Goal: Task Accomplishment & Management: Complete application form

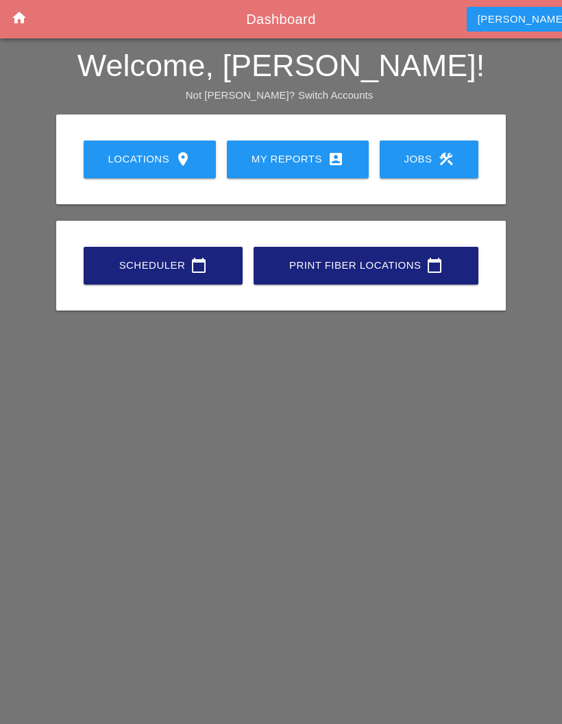
click at [308, 152] on div "My Reports account_box" at bounding box center [298, 159] width 98 height 16
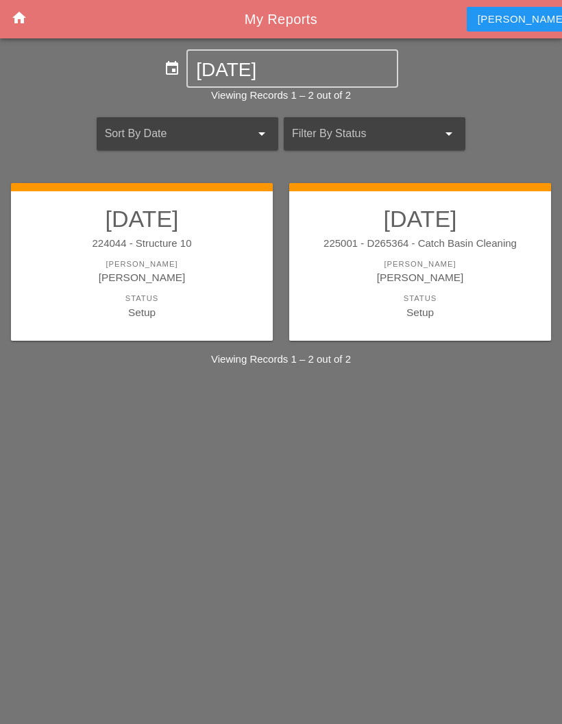
click at [502, 272] on div "[PERSON_NAME]" at bounding box center [420, 277] width 234 height 16
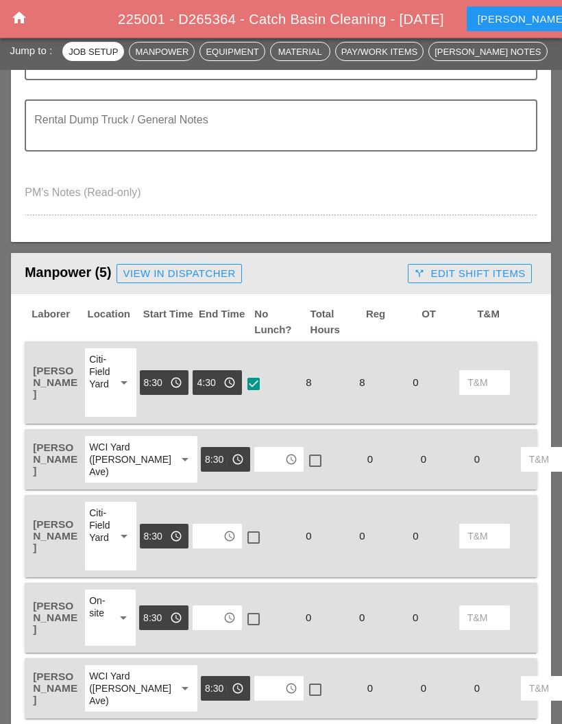
scroll to position [495, 0]
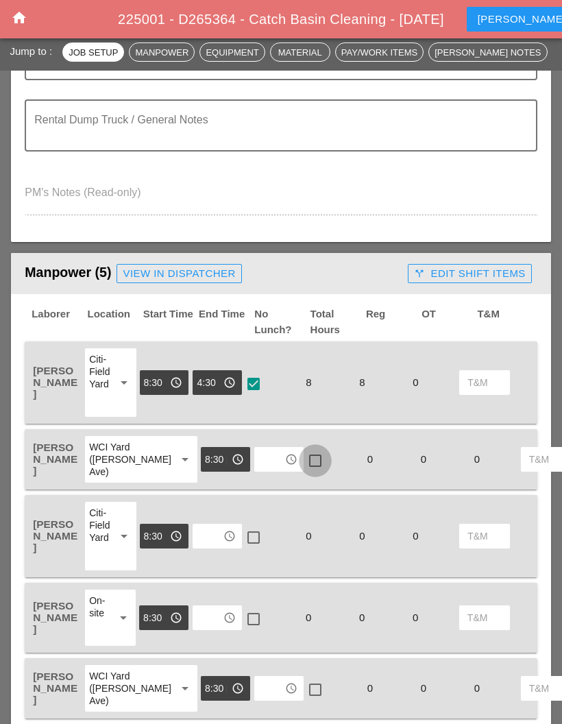
click at [304, 463] on div at bounding box center [315, 460] width 23 height 23
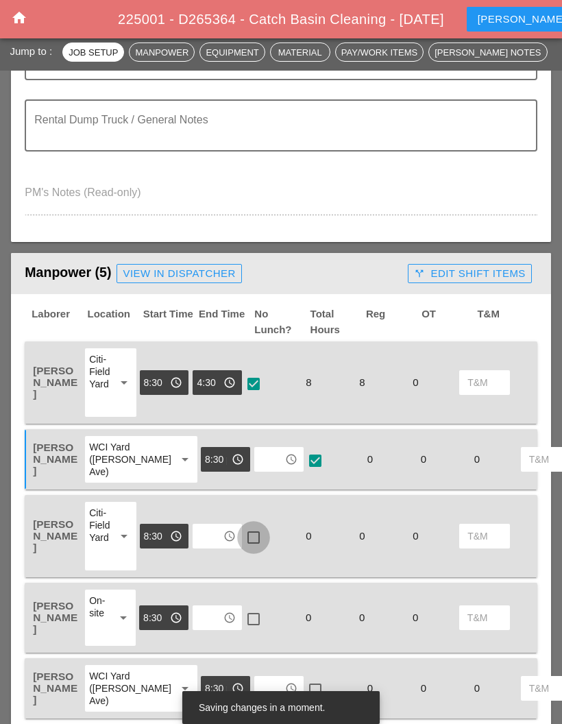
click at [252, 546] on div at bounding box center [253, 537] width 23 height 23
click at [256, 625] on div at bounding box center [253, 618] width 23 height 23
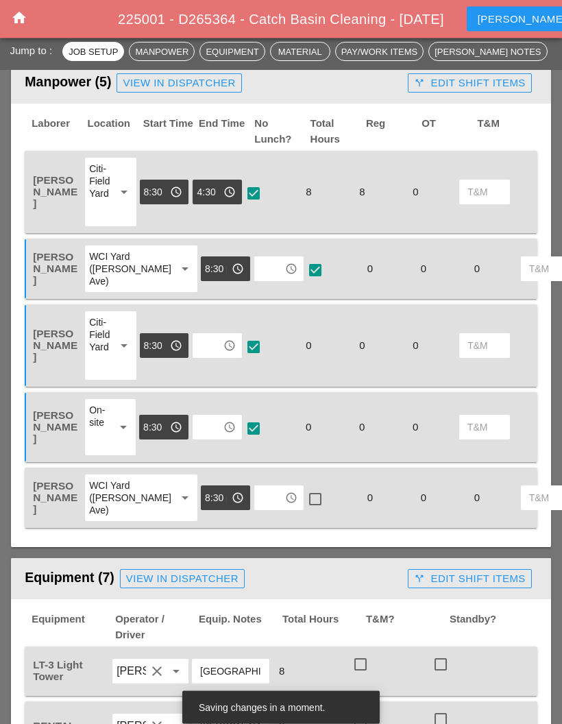
scroll to position [687, 0]
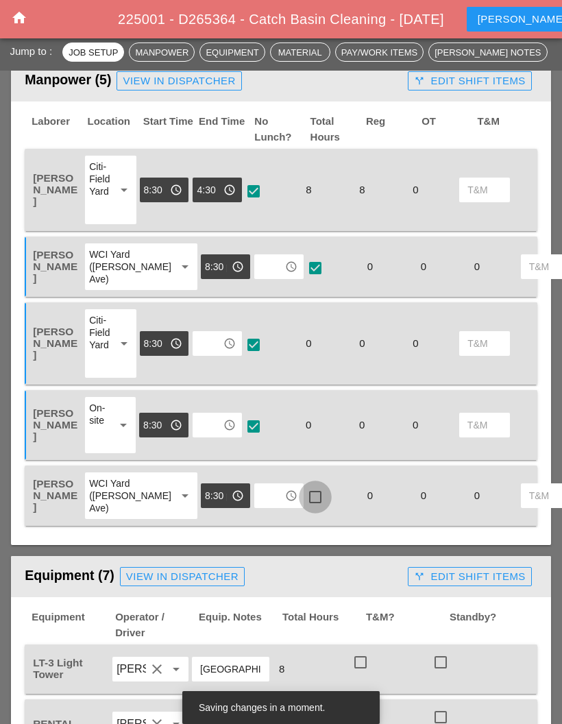
click at [304, 509] on div at bounding box center [315, 496] width 23 height 23
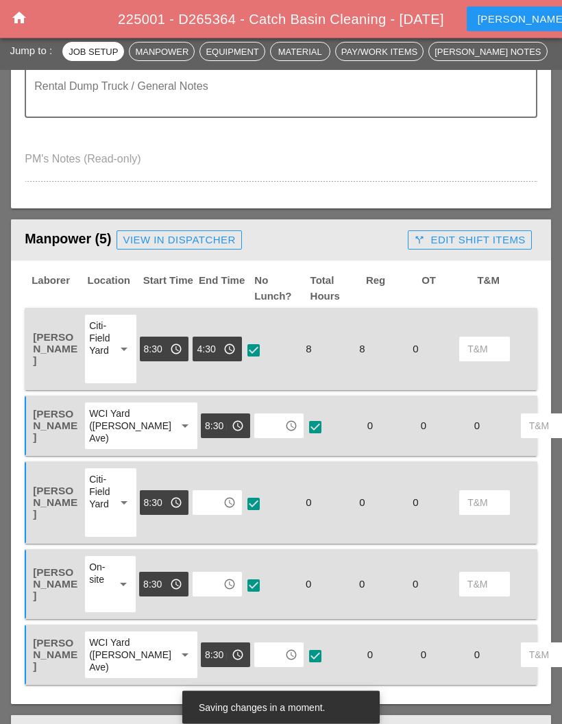
click at [217, 514] on input "text" at bounding box center [208, 503] width 22 height 22
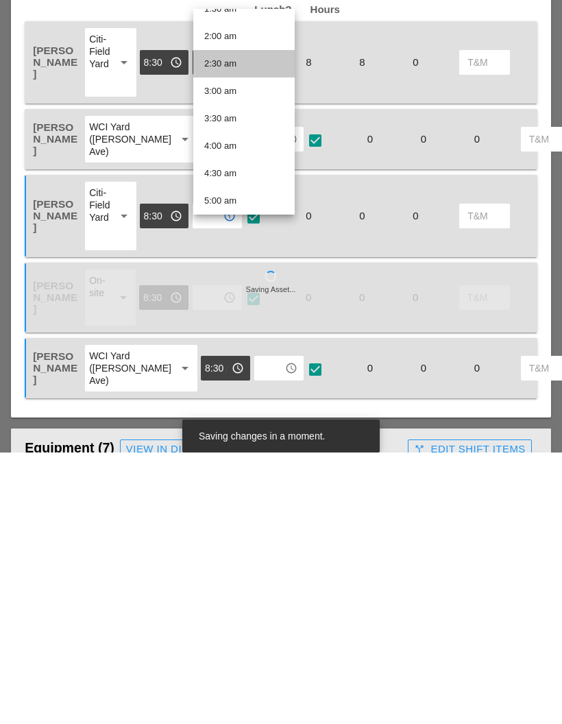
scroll to position [102, 0]
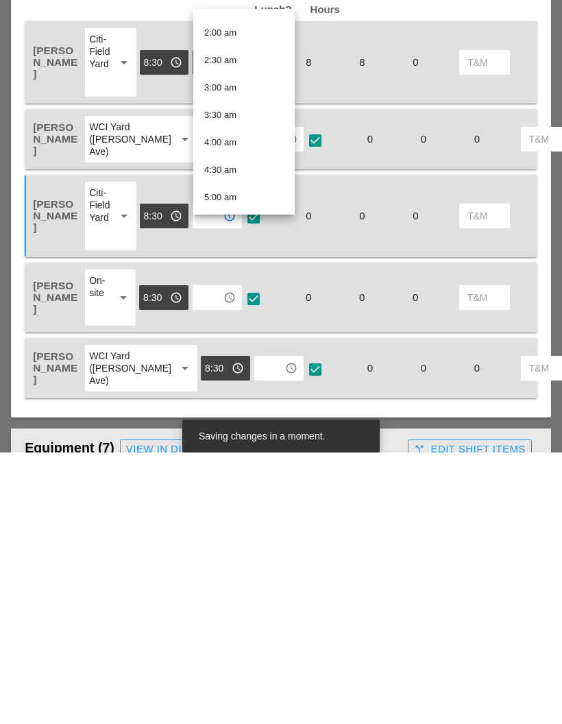
click at [254, 433] on div "4:30 am" at bounding box center [243, 441] width 79 height 16
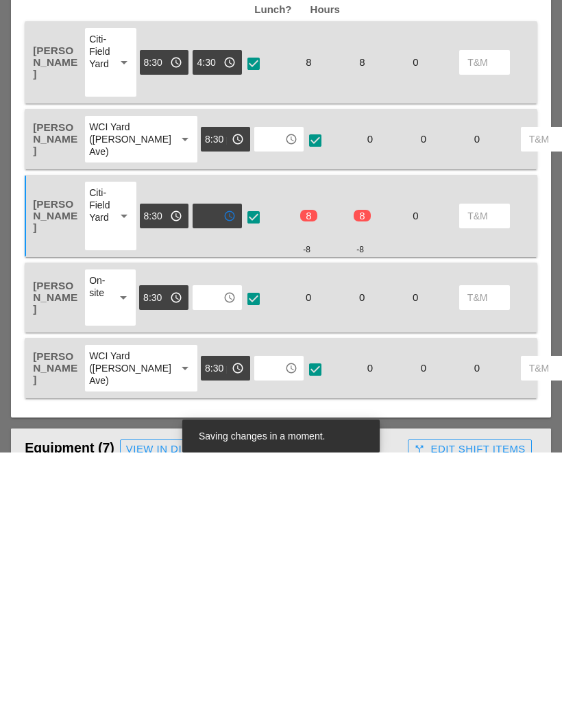
click at [219, 558] on input "text" at bounding box center [208, 569] width 22 height 22
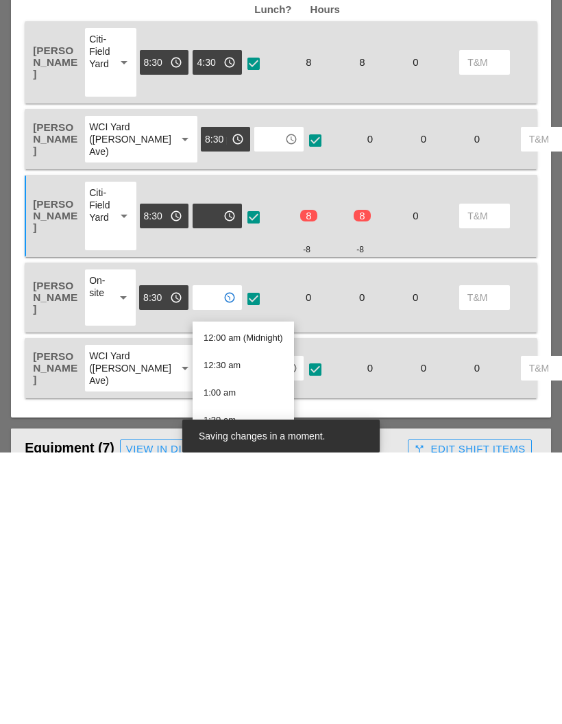
click at [223, 479] on div "access_time" at bounding box center [229, 487] width 16 height 16
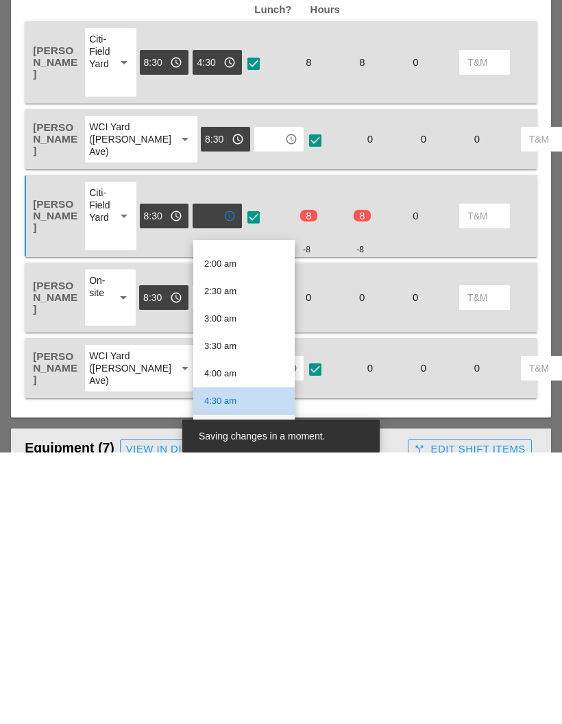
click at [233, 664] on div "4:30 am" at bounding box center [243, 672] width 79 height 16
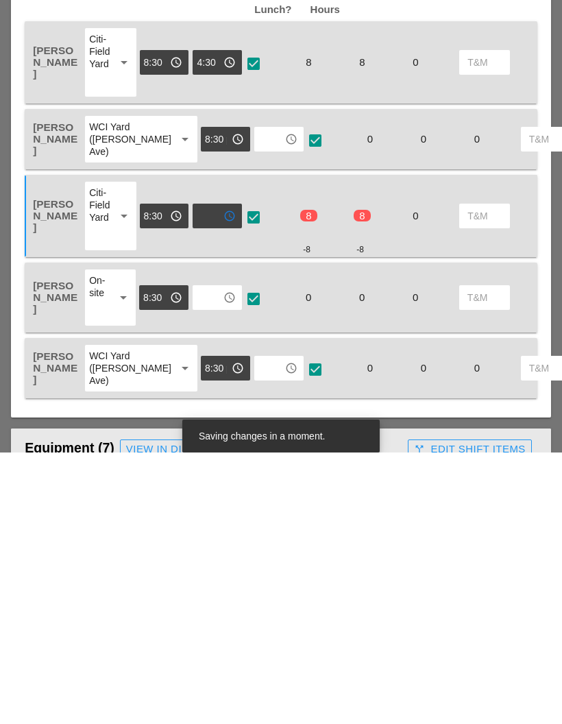
click at [160, 476] on input "8:30 pm" at bounding box center [155, 487] width 22 height 22
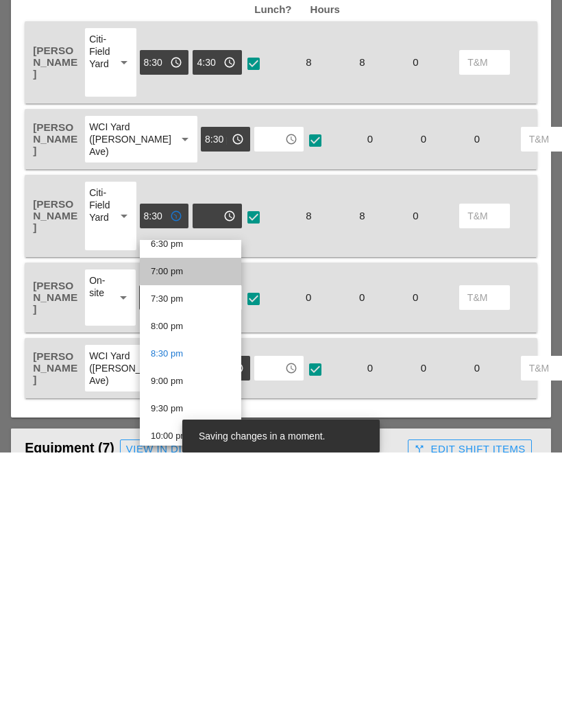
scroll to position [1028, 0]
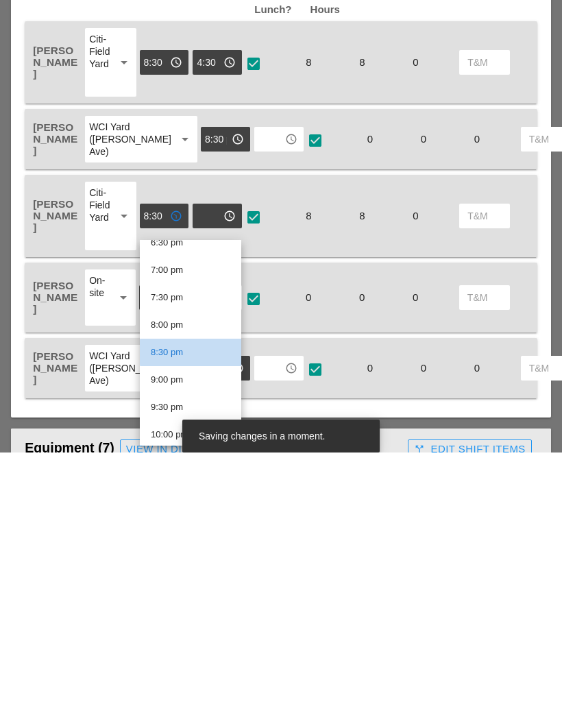
click at [197, 615] on div "8:30 pm" at bounding box center [190, 623] width 79 height 16
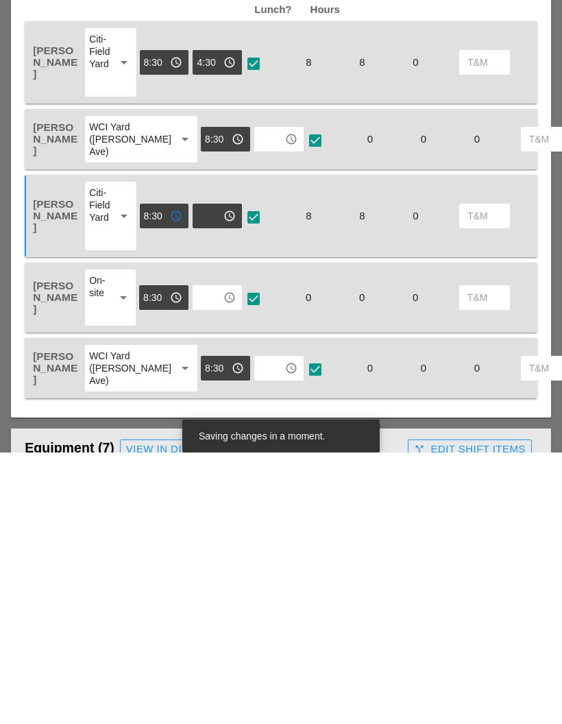
click at [217, 558] on input "text" at bounding box center [208, 569] width 22 height 22
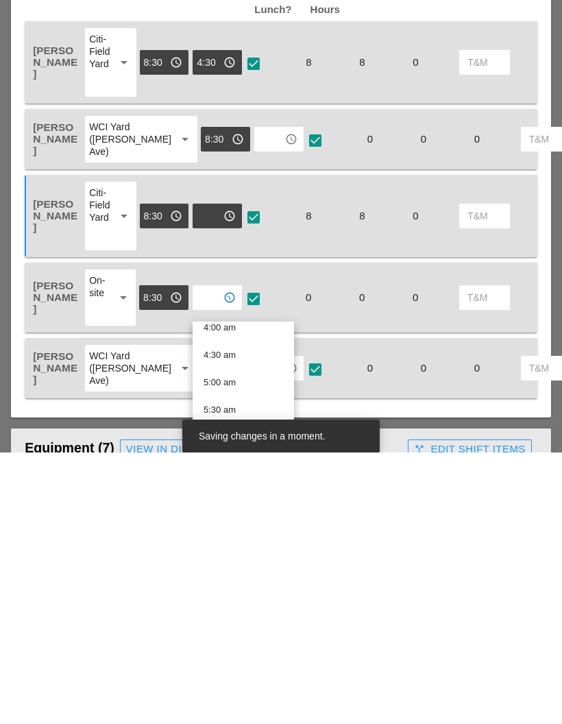
scroll to position [232, 0]
click at [241, 616] on div "4:30 am" at bounding box center [243, 624] width 79 height 16
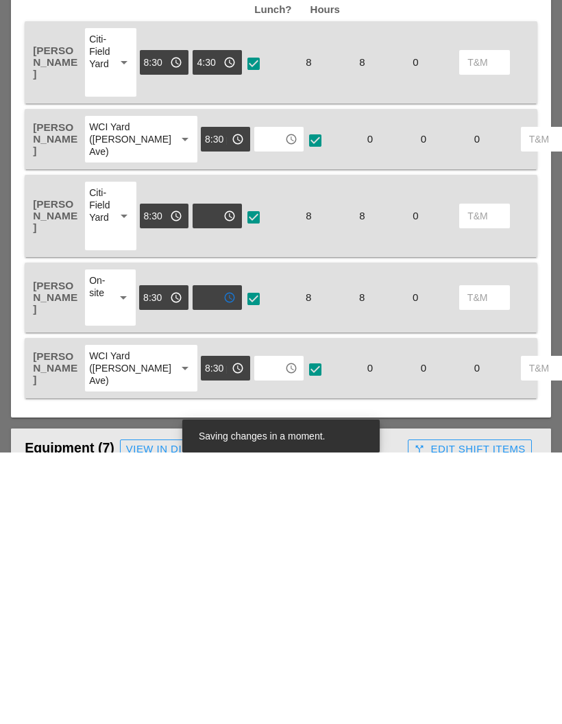
click at [215, 558] on input "text" at bounding box center [208, 569] width 22 height 22
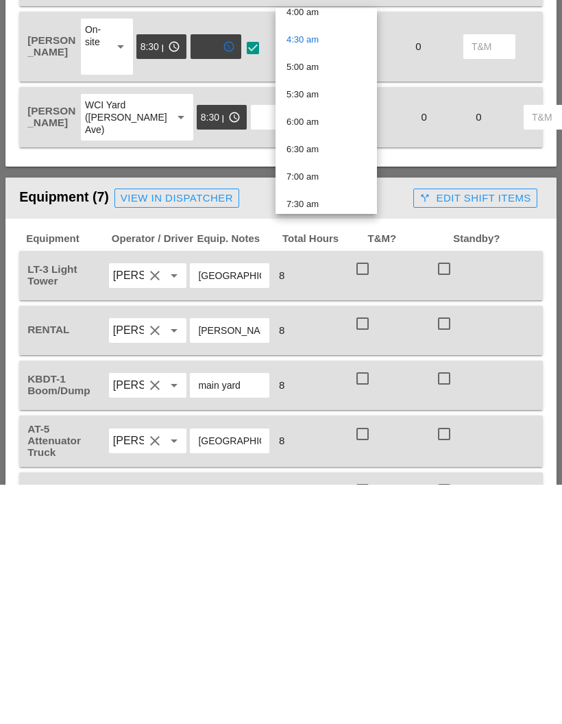
scroll to position [729, 0]
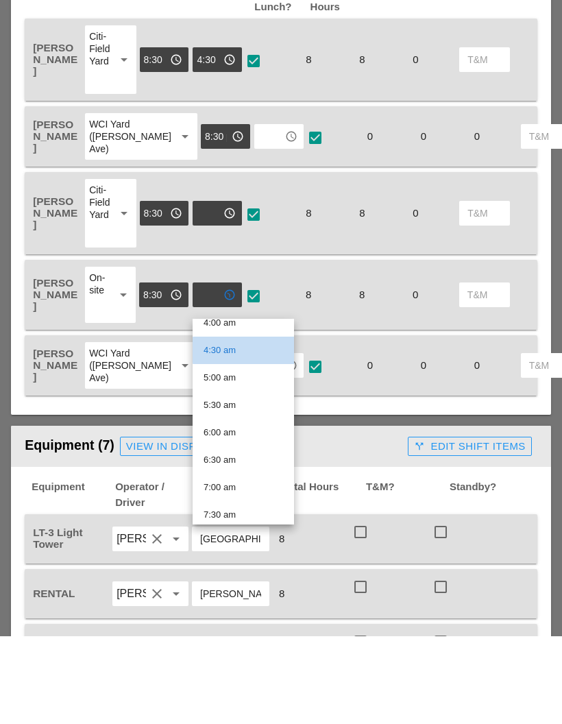
click at [231, 430] on div "4:30 am" at bounding box center [243, 438] width 79 height 16
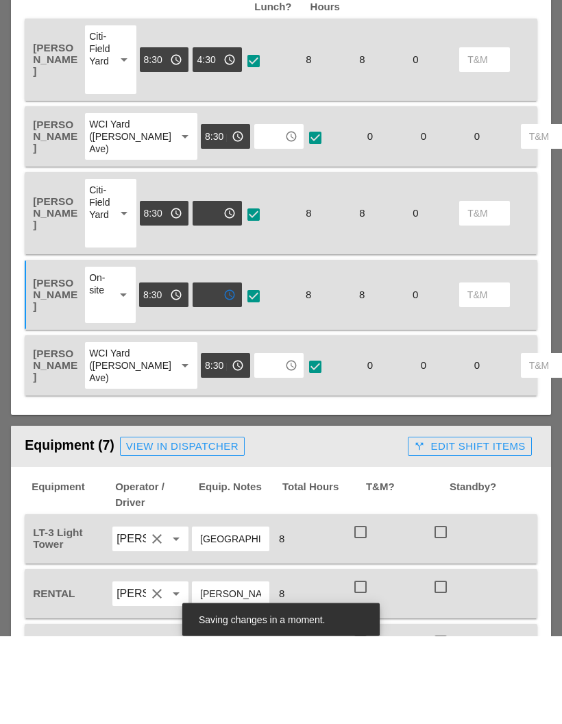
click at [258, 443] on input "text" at bounding box center [269, 454] width 22 height 22
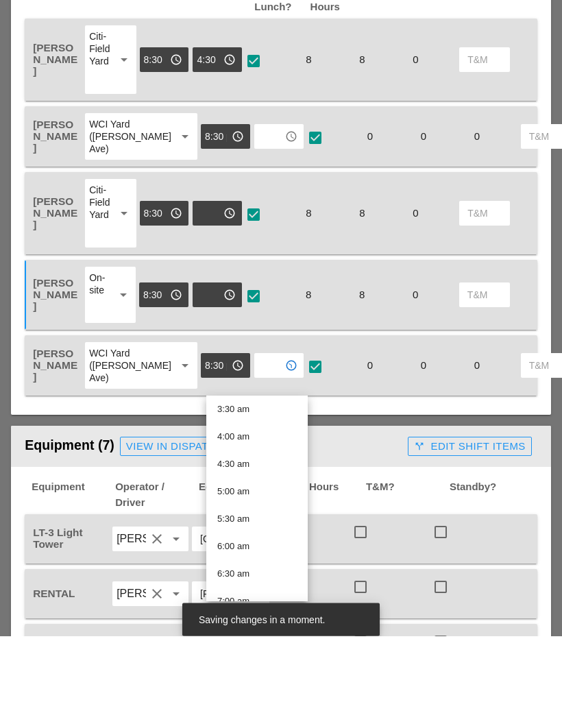
scroll to position [206, 0]
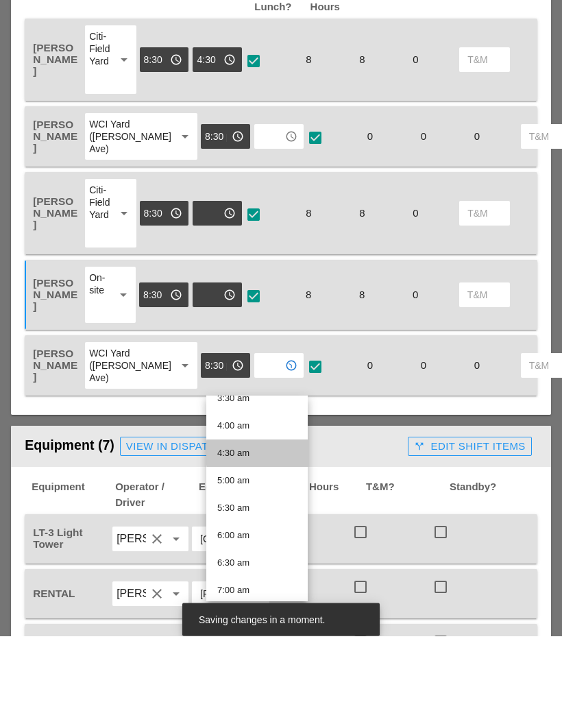
click at [254, 533] on div "4:30 am" at bounding box center [256, 541] width 79 height 16
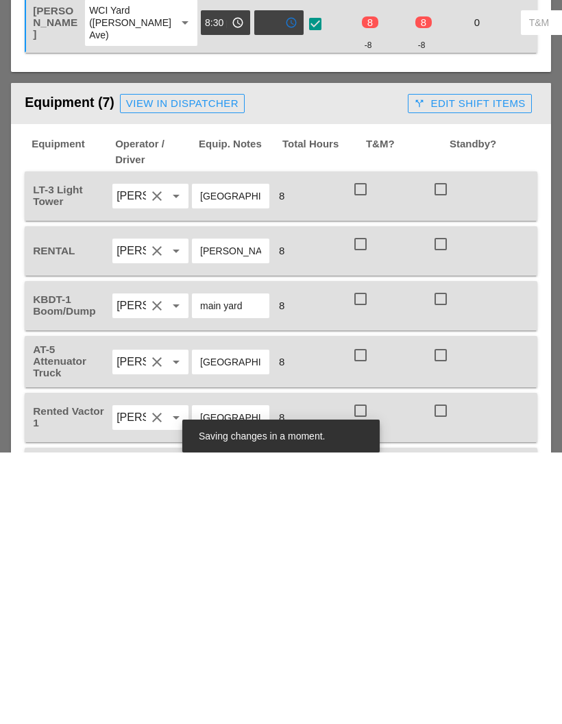
scroll to position [890, 0]
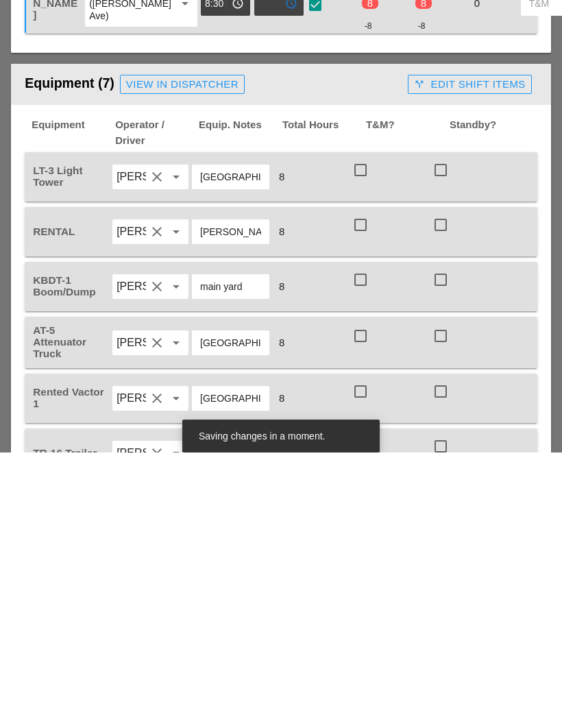
click at [515, 389] on span "Standby?" at bounding box center [490, 404] width 84 height 31
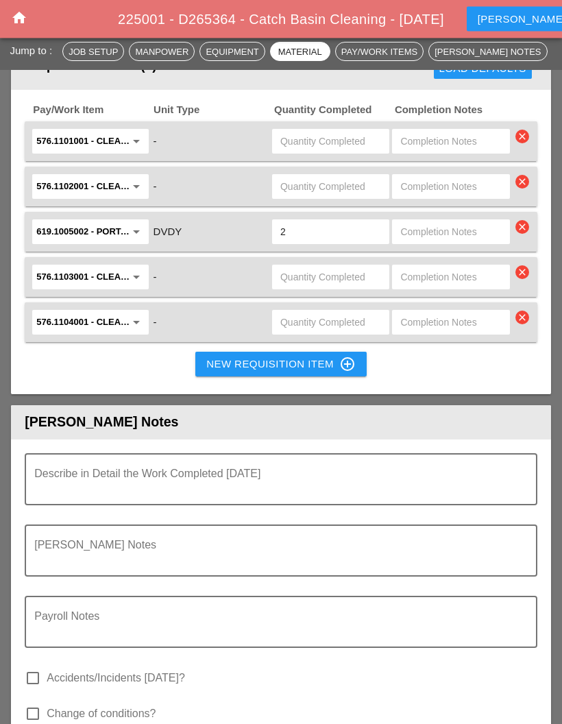
scroll to position [1960, 0]
click at [298, 500] on textarea "Describe in Detail the Work Completed Today" at bounding box center [275, 487] width 482 height 33
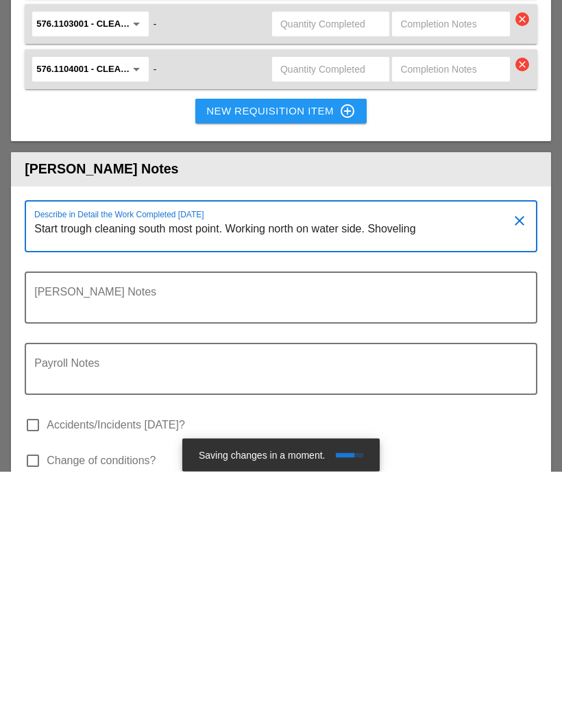
click at [74, 471] on textarea "Start trough cleaning south most point. Working north on water side. Shoveling" at bounding box center [275, 487] width 482 height 33
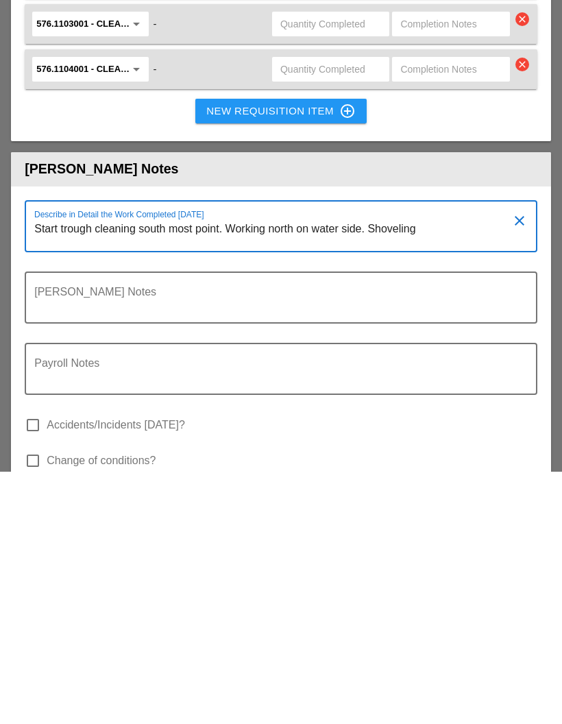
scroll to position [2213, 0]
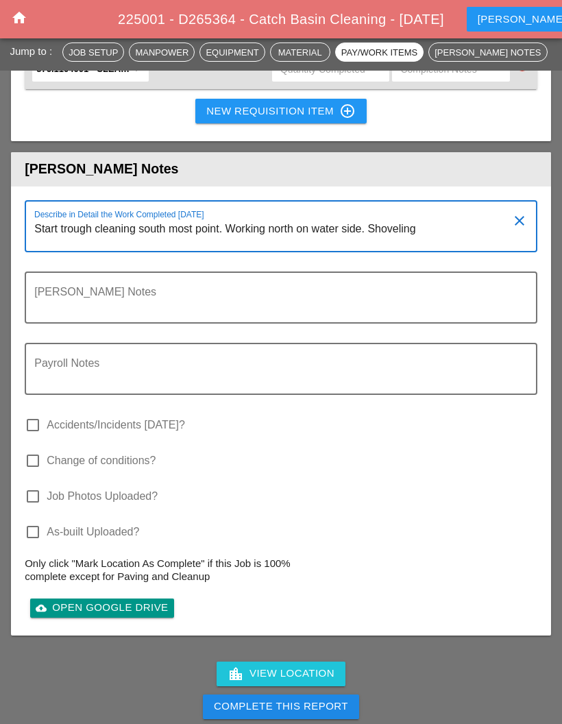
click at [459, 247] on textarea "Start trough cleaning south most point. Working north on water side. Shoveling" at bounding box center [275, 234] width 482 height 33
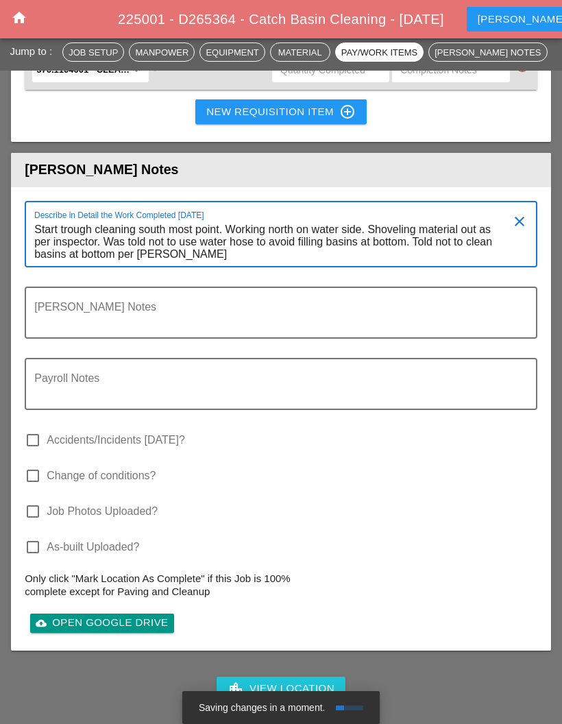
click at [129, 265] on textarea "Start trough cleaning south most point. Working north on water side. Shoveling …" at bounding box center [275, 242] width 482 height 47
click at [136, 266] on textarea "Start trough cleaning south most point. Working north on water side. Shoveling …" at bounding box center [275, 242] width 482 height 47
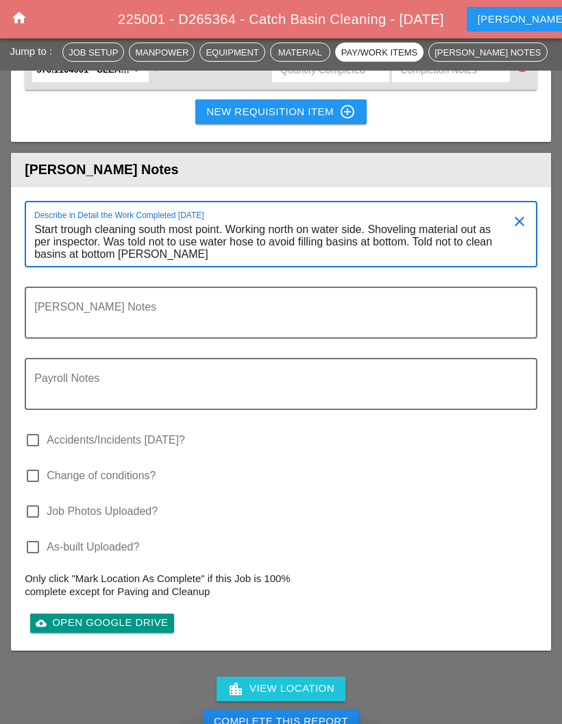
scroll to position [0, 0]
click at [167, 243] on textarea "Start trough cleaning south most point. Working north on water side. Shoveling …" at bounding box center [275, 242] width 482 height 47
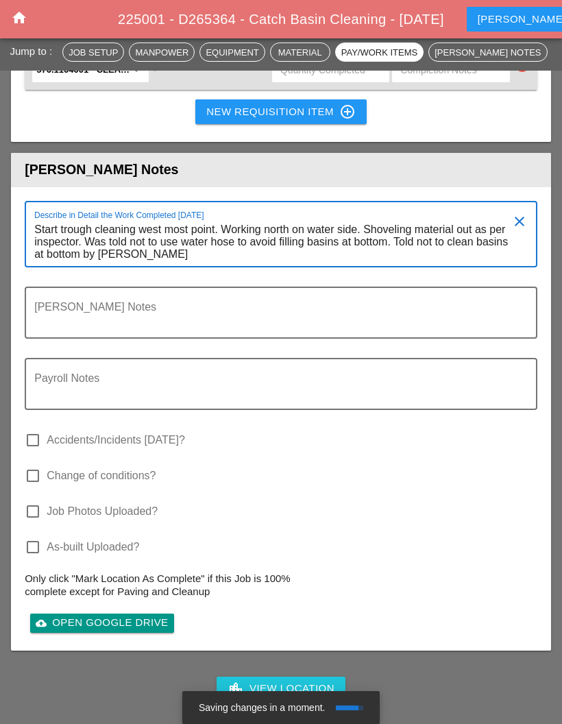
click at [293, 242] on textarea "Start trough cleaning west most point. Working north on water side. Shoveling m…" at bounding box center [275, 242] width 482 height 47
click at [350, 241] on textarea "Start trough cleaning west most point. Working eb on water side. Shoveling mate…" at bounding box center [275, 242] width 482 height 47
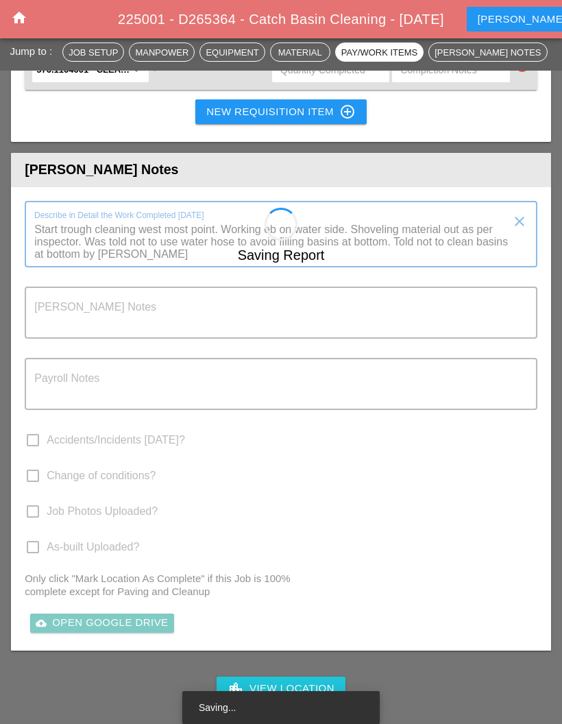
type textarea "Start trough cleaning west most point. Working eb on water side. Shoveling mate…"
click at [360, 247] on div "Saving Report" at bounding box center [281, 439] width 540 height 463
click at [349, 247] on textarea "Start trough cleaning west most point. Working eb on water side. Shoveling mate…" at bounding box center [275, 241] width 482 height 47
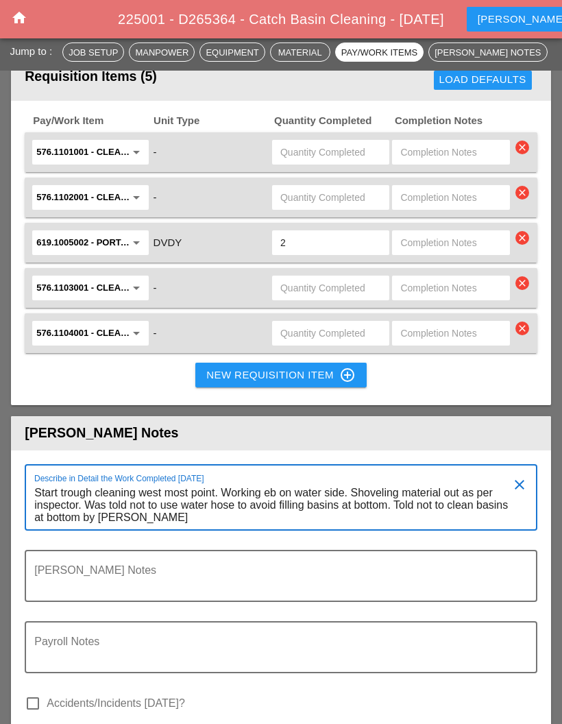
scroll to position [1948, 0]
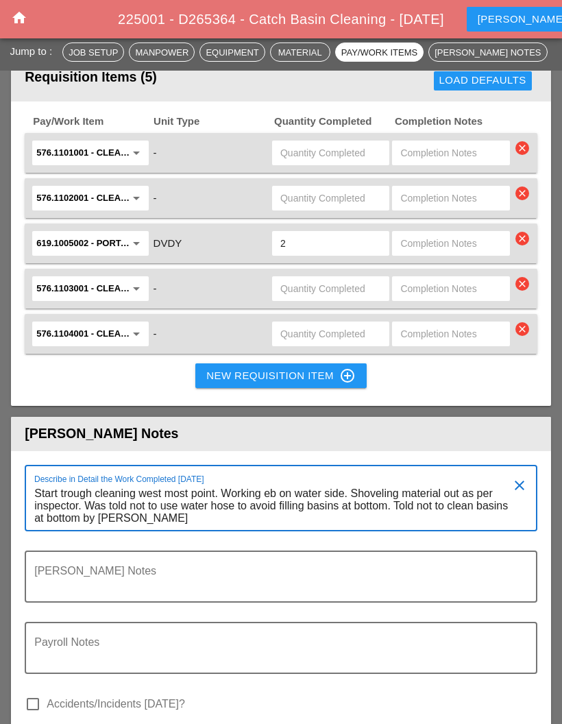
click at [138, 252] on icon "arrow_drop_down" at bounding box center [136, 243] width 16 height 16
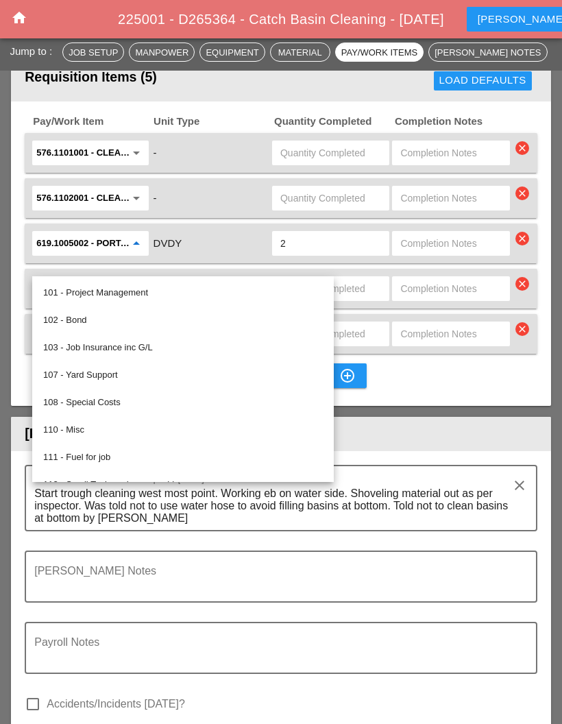
click at [358, 95] on div "Load Defaults" at bounding box center [415, 80] width 245 height 27
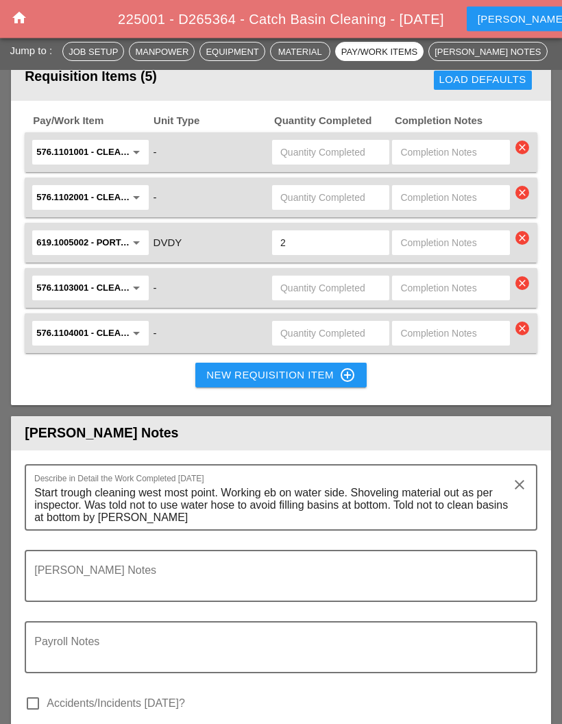
scroll to position [1949, 0]
